Goal: Transaction & Acquisition: Download file/media

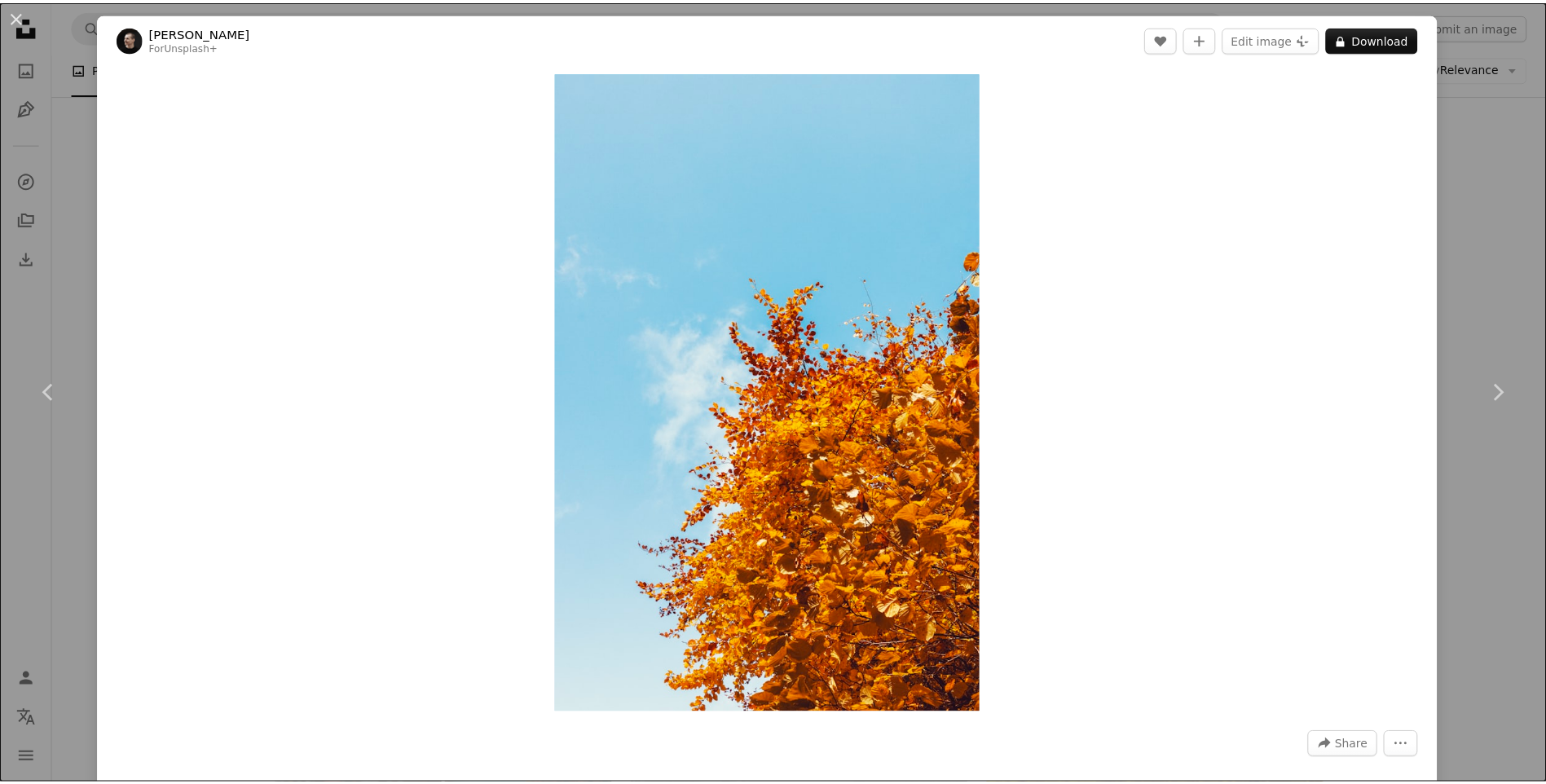
scroll to position [43931, 0]
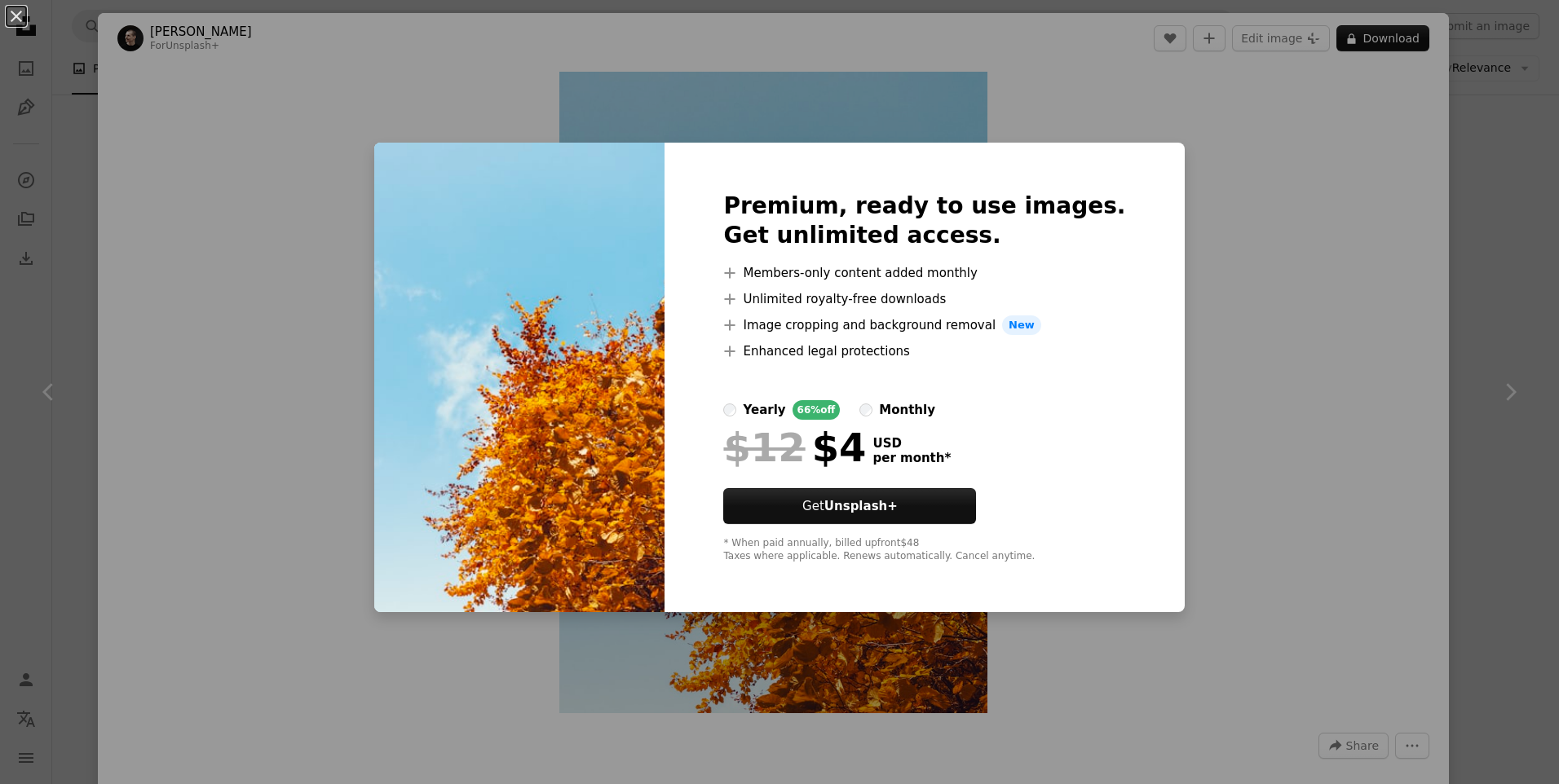
click at [1231, 123] on div "An X shape Premium, ready to use images. Get unlimited access. A plus sign Memb…" at bounding box center [779, 392] width 1559 height 784
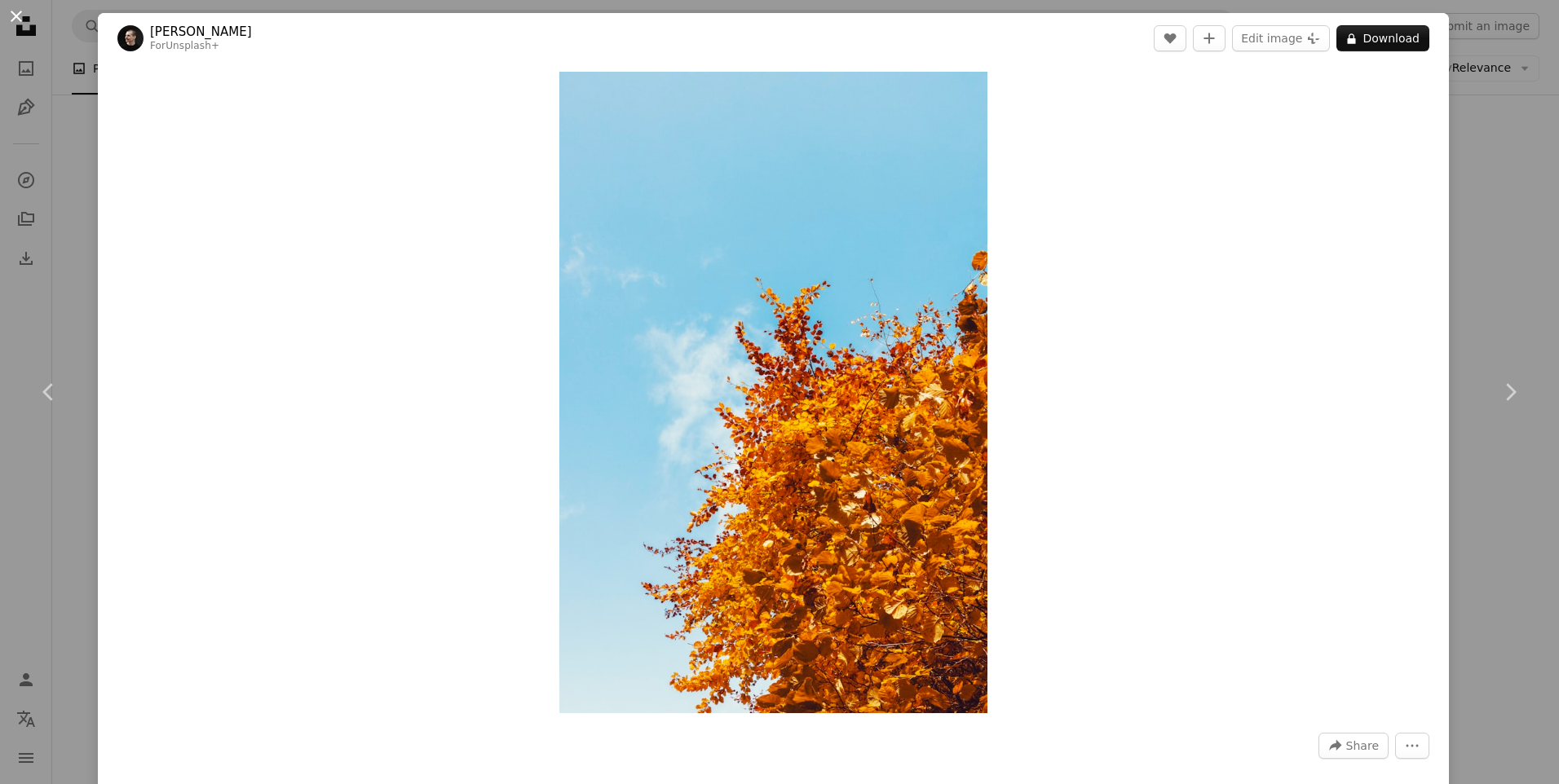
click at [20, 17] on button "An X shape" at bounding box center [16, 16] width 20 height 20
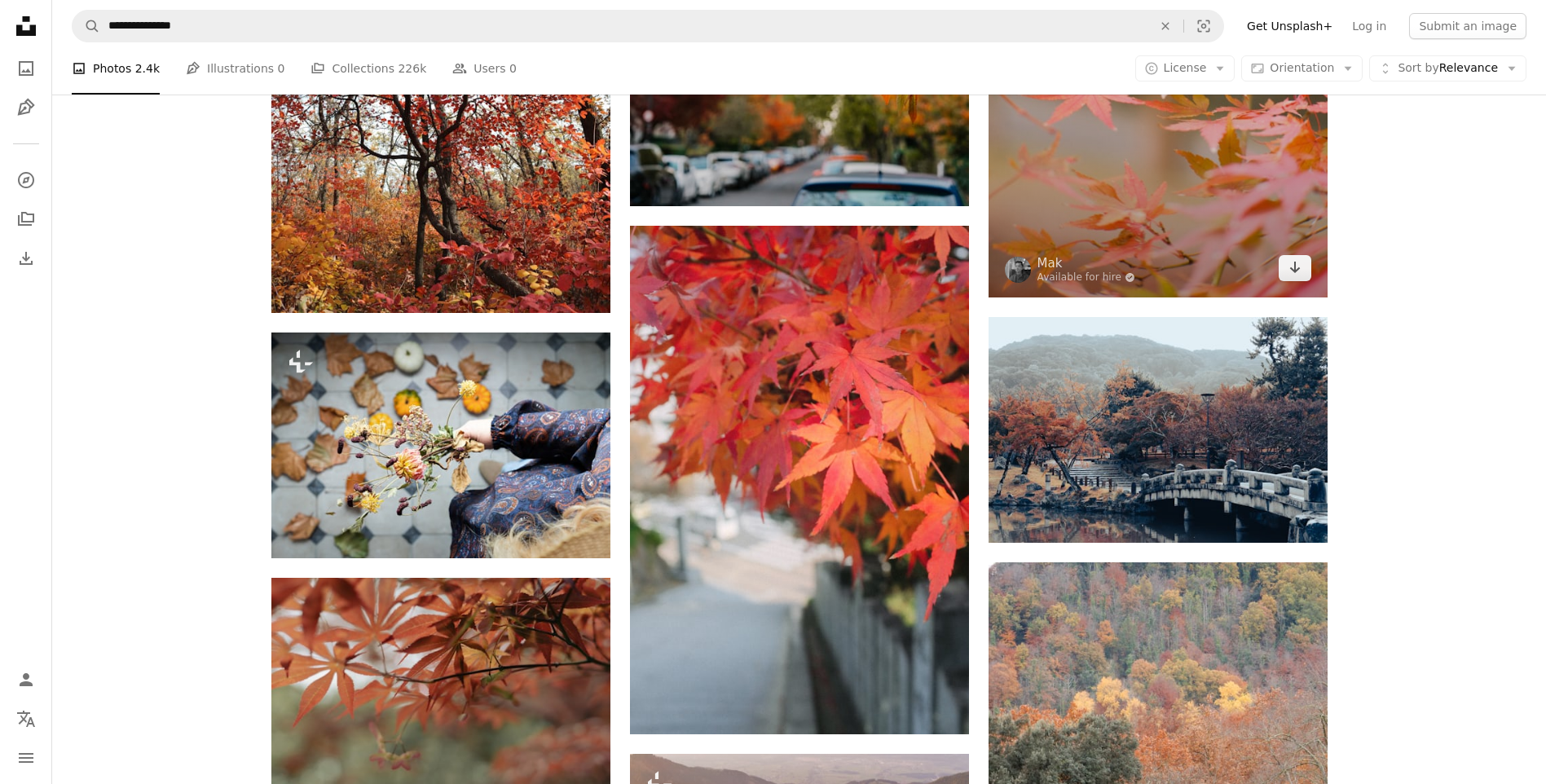
scroll to position [56888, 0]
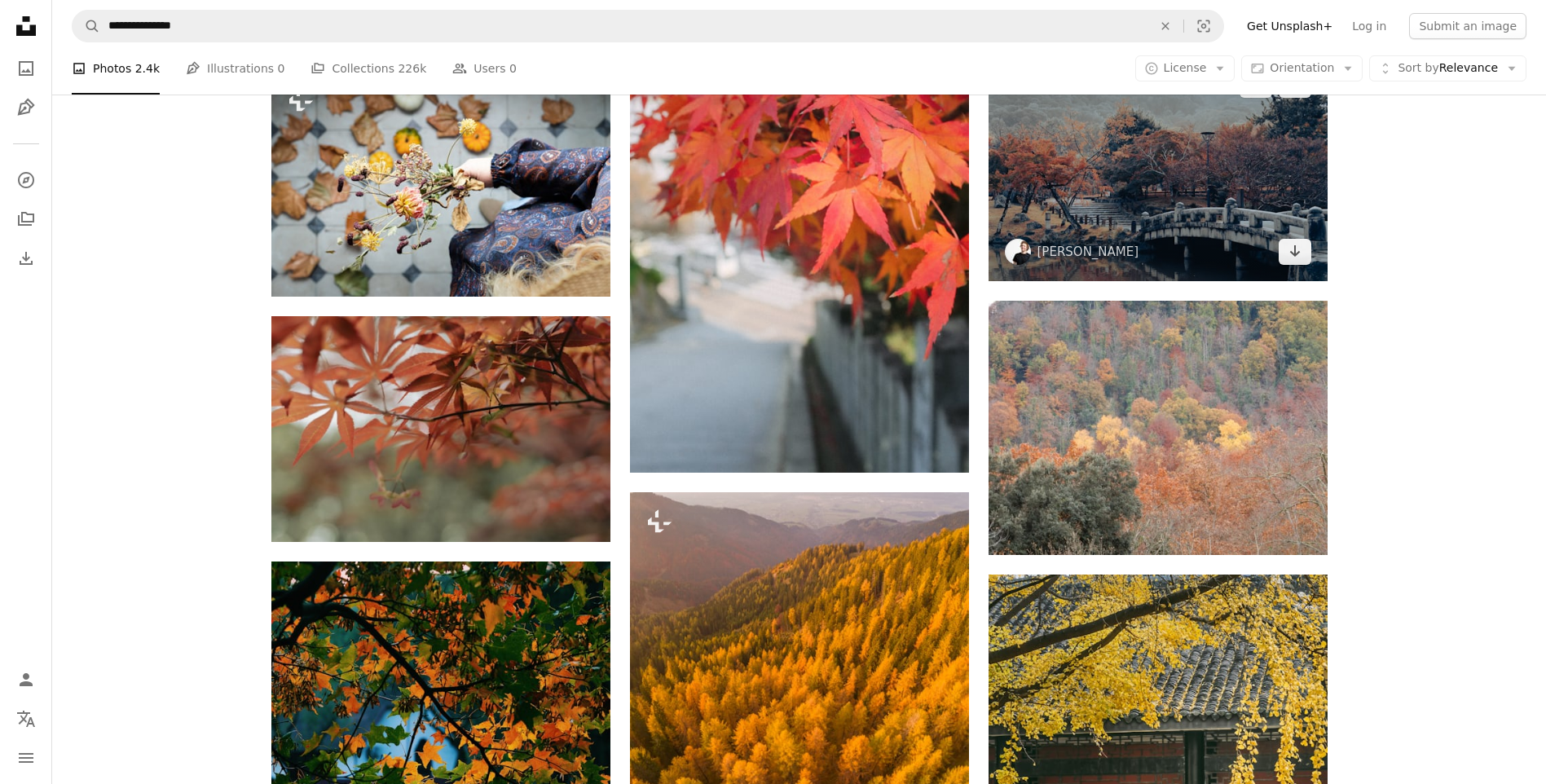
click at [1174, 196] on img at bounding box center [1158, 168] width 339 height 226
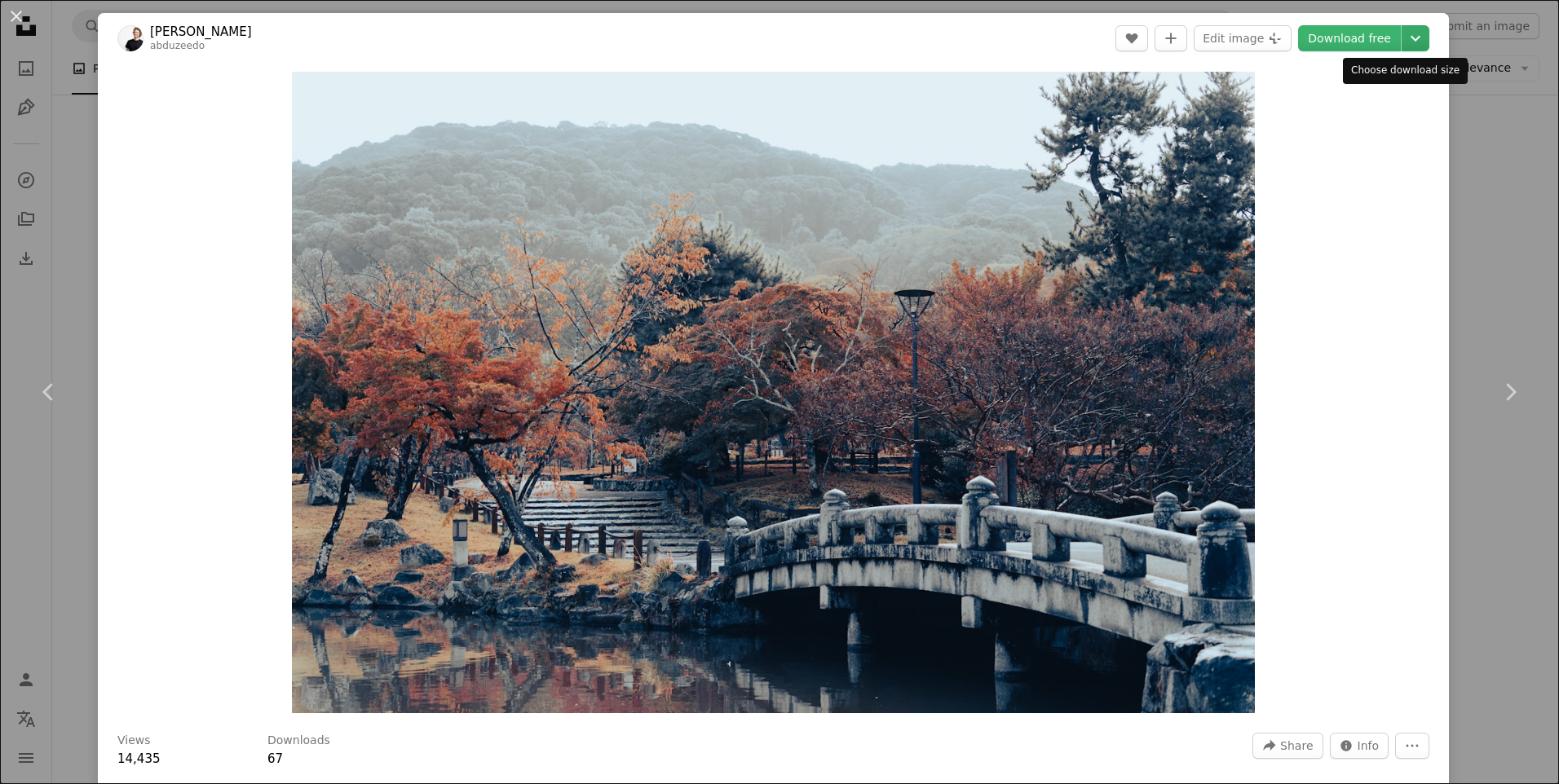
click at [1410, 36] on icon "Chevron down" at bounding box center [1415, 38] width 26 height 20
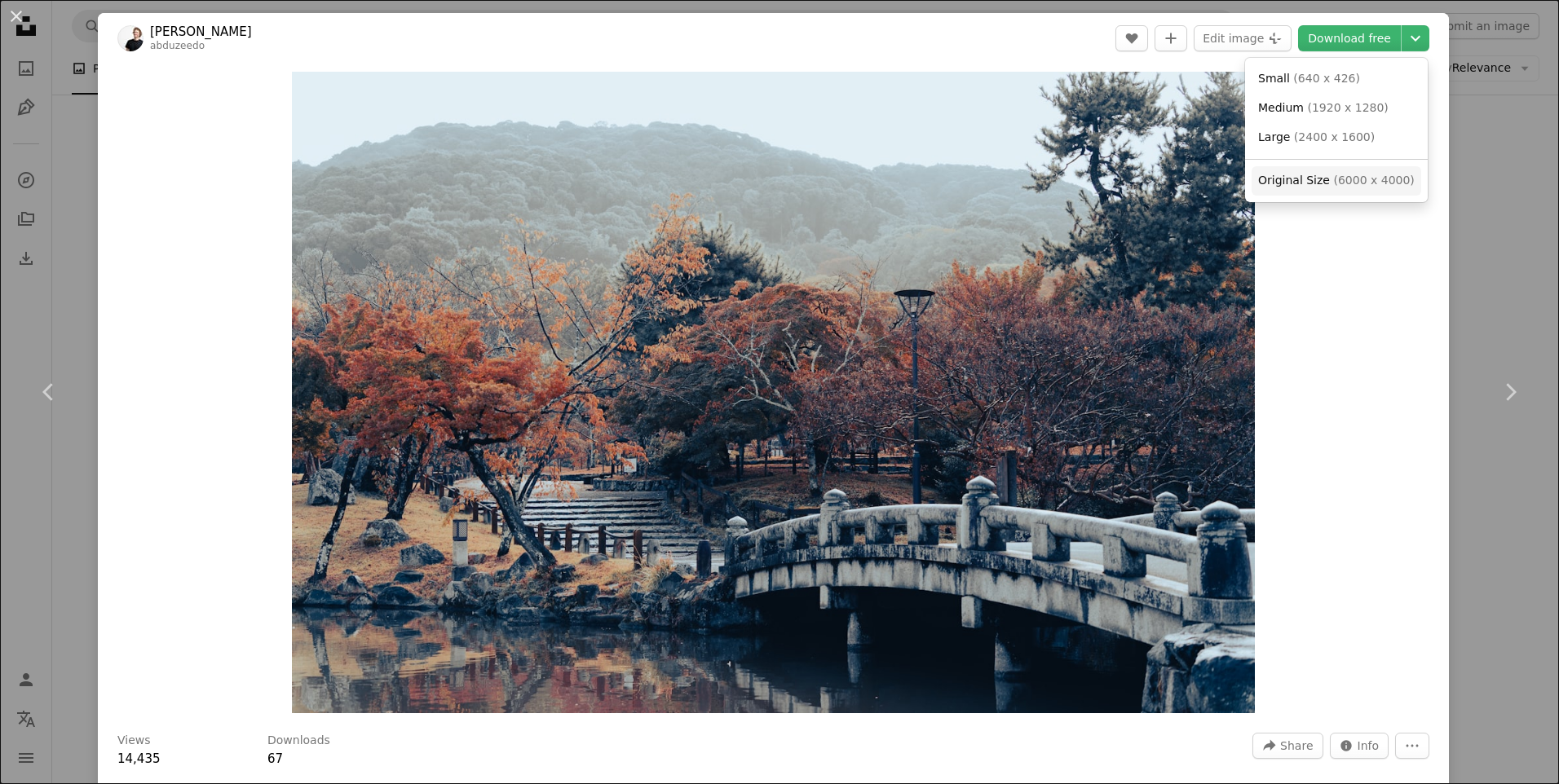
click at [1333, 177] on span "( 6000 x 4000 )" at bounding box center [1373, 179] width 81 height 13
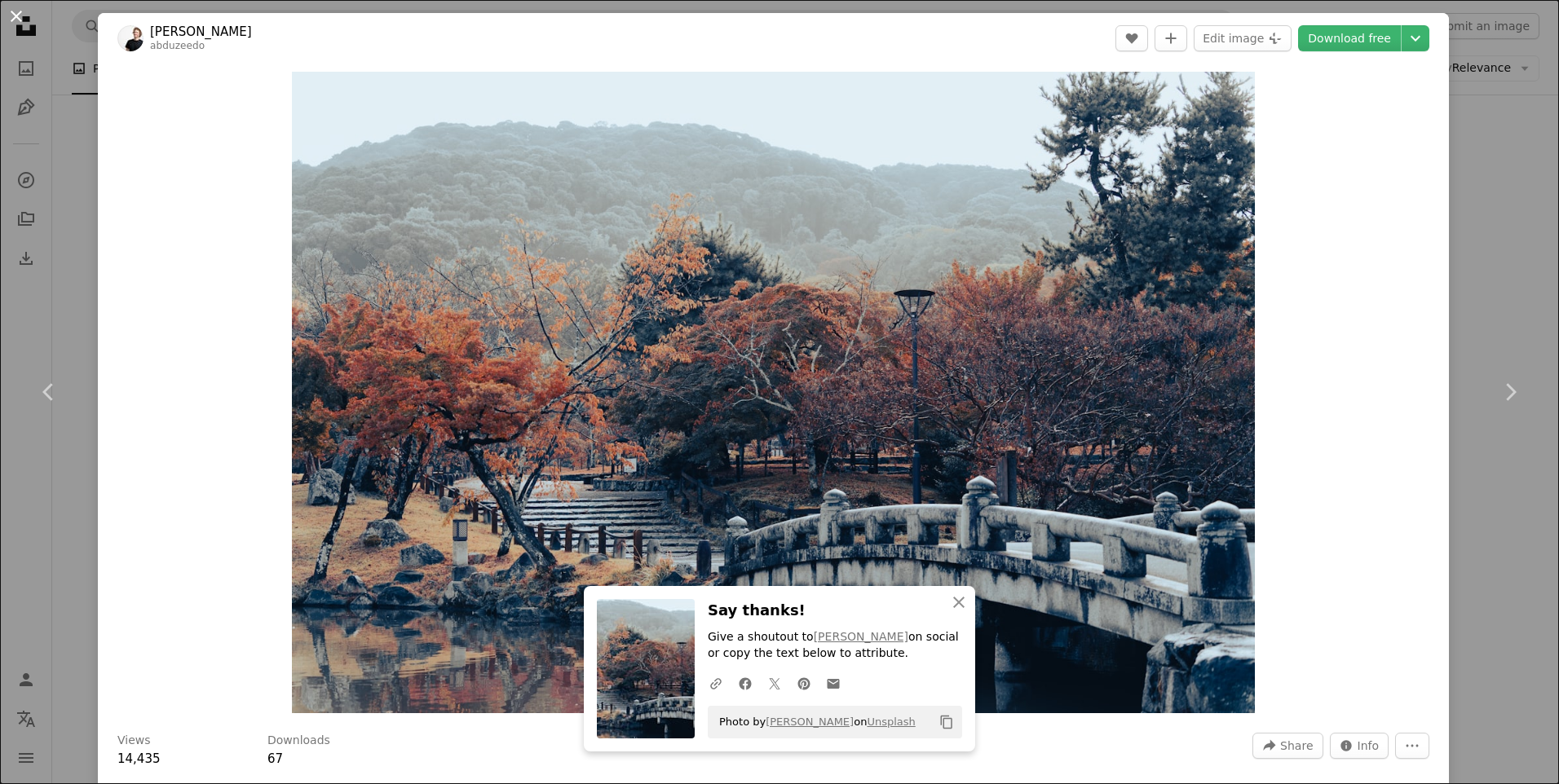
click at [13, 14] on button "An X shape" at bounding box center [16, 16] width 20 height 20
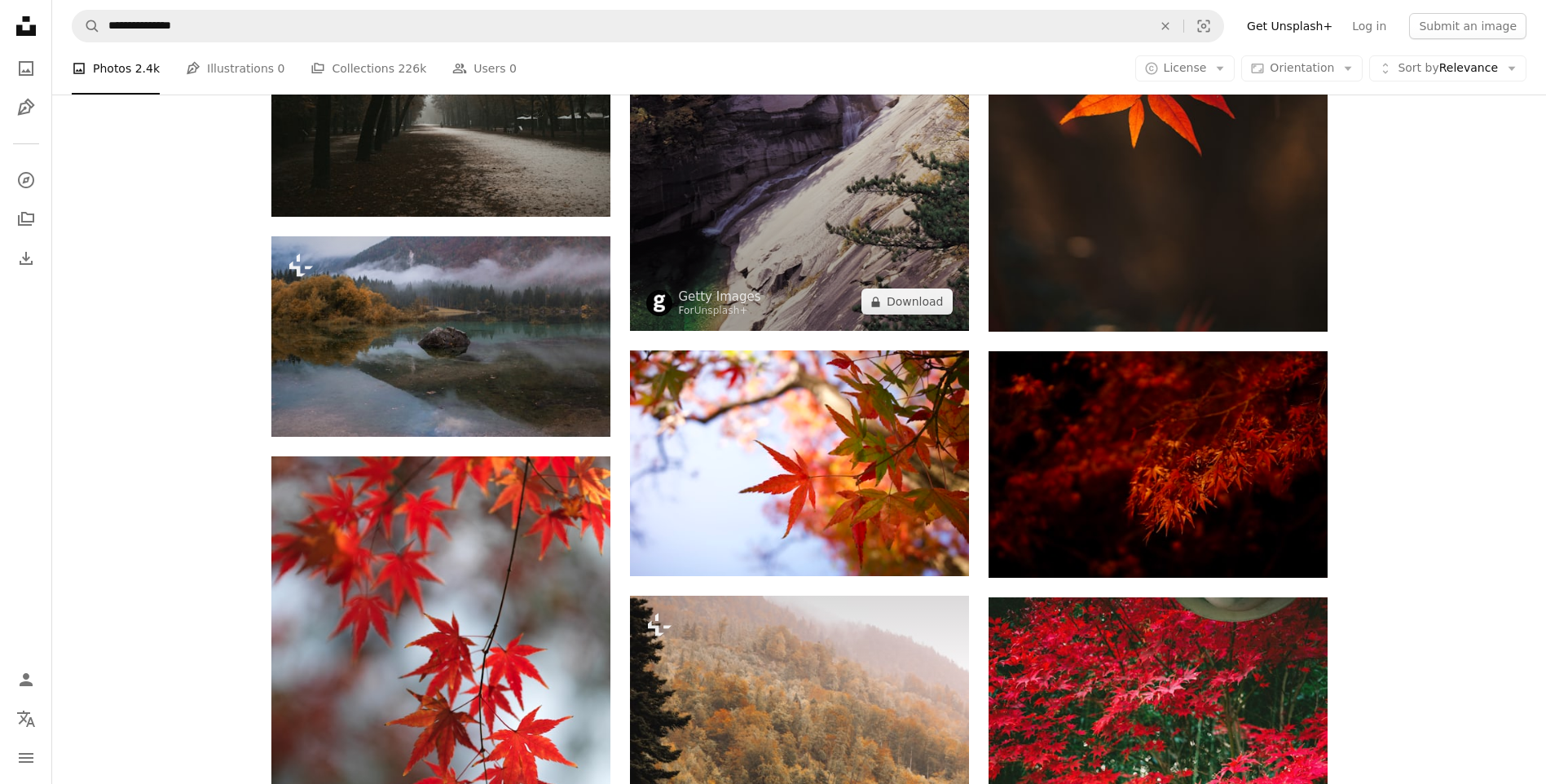
scroll to position [60474, 0]
